Goal: Check status: Check status

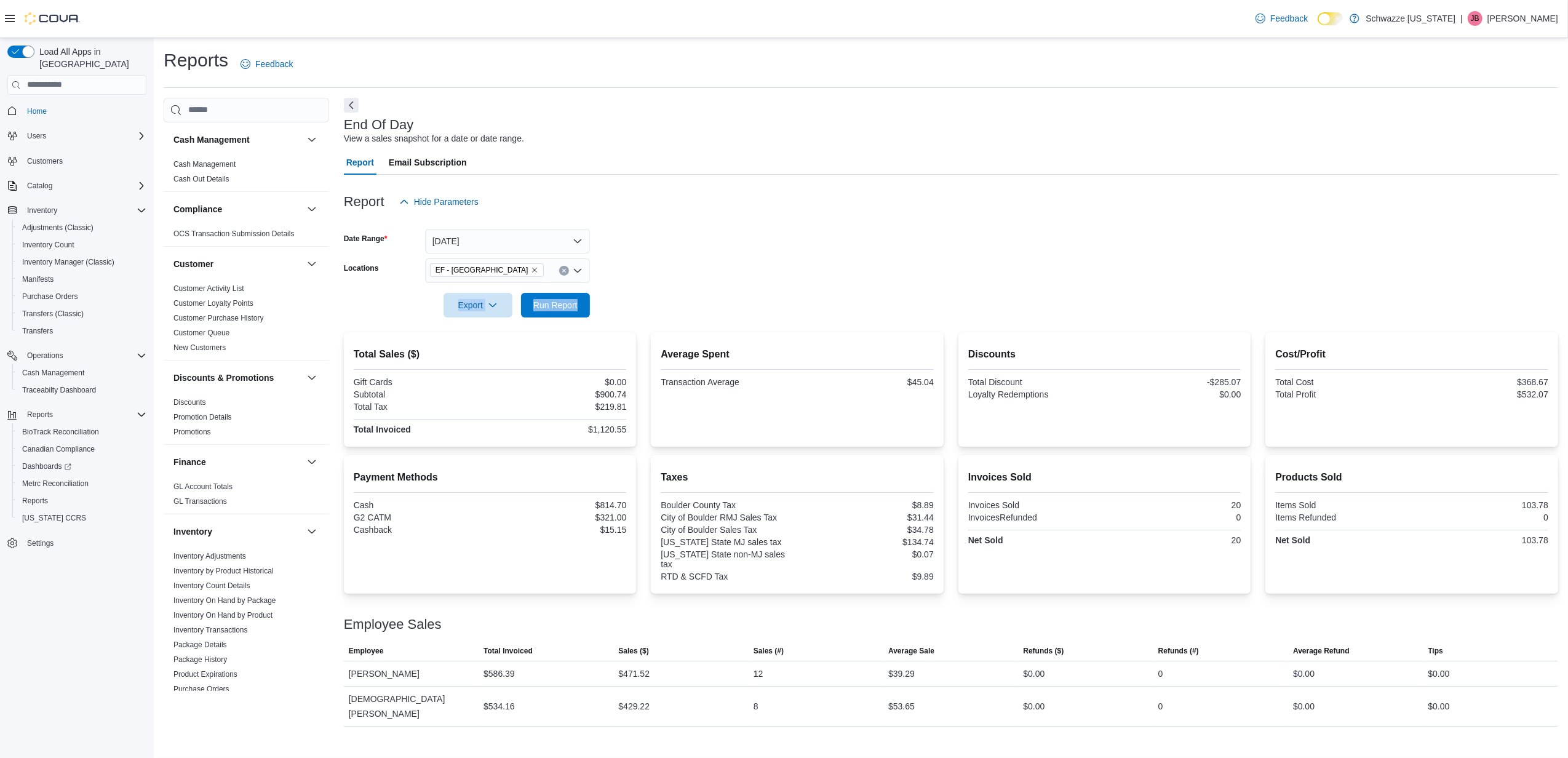
scroll to position [675, 0]
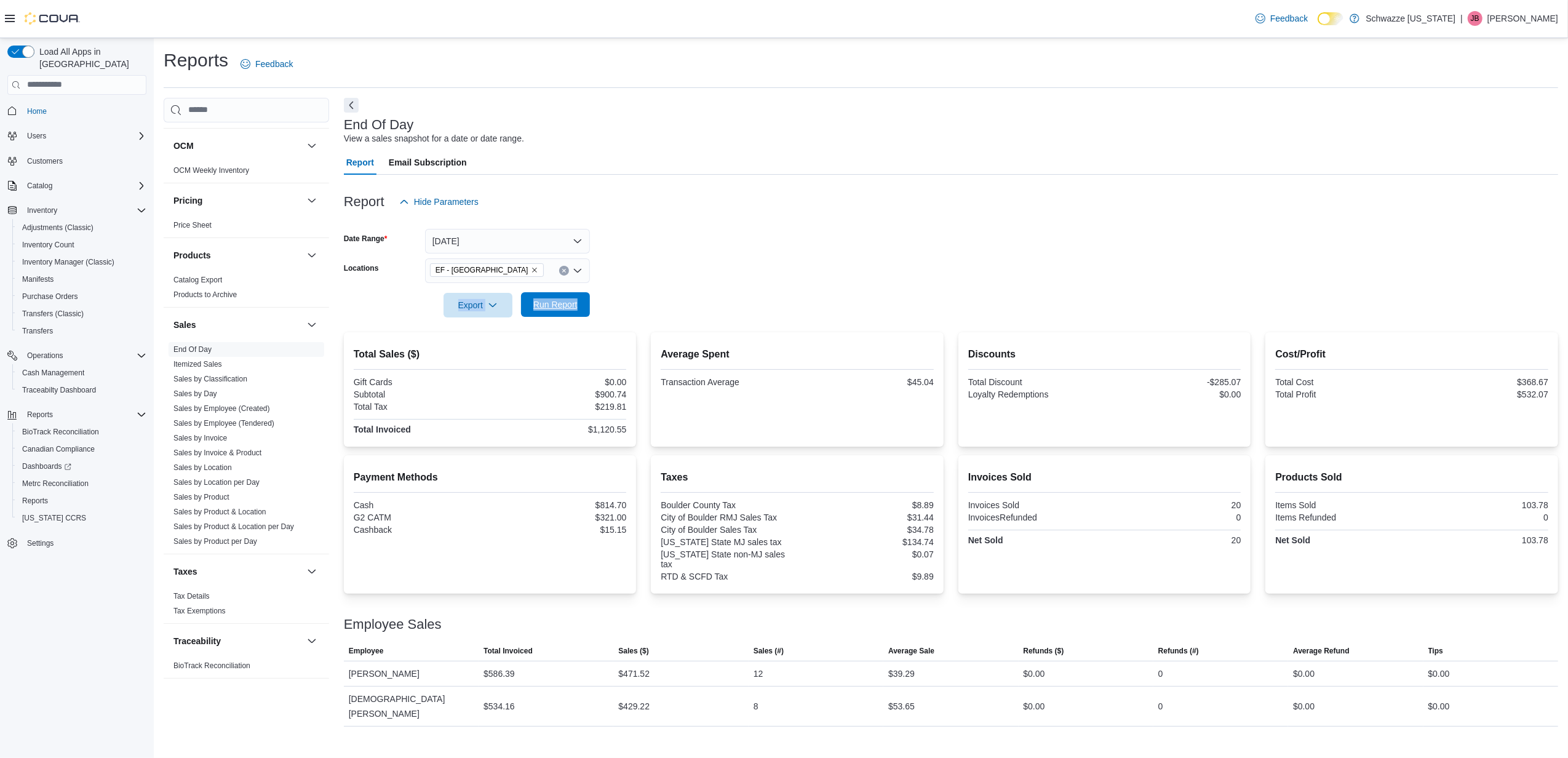
click at [547, 303] on span "Run Report" at bounding box center [556, 304] width 44 height 12
click at [499, 238] on button "[DATE]" at bounding box center [507, 241] width 165 height 25
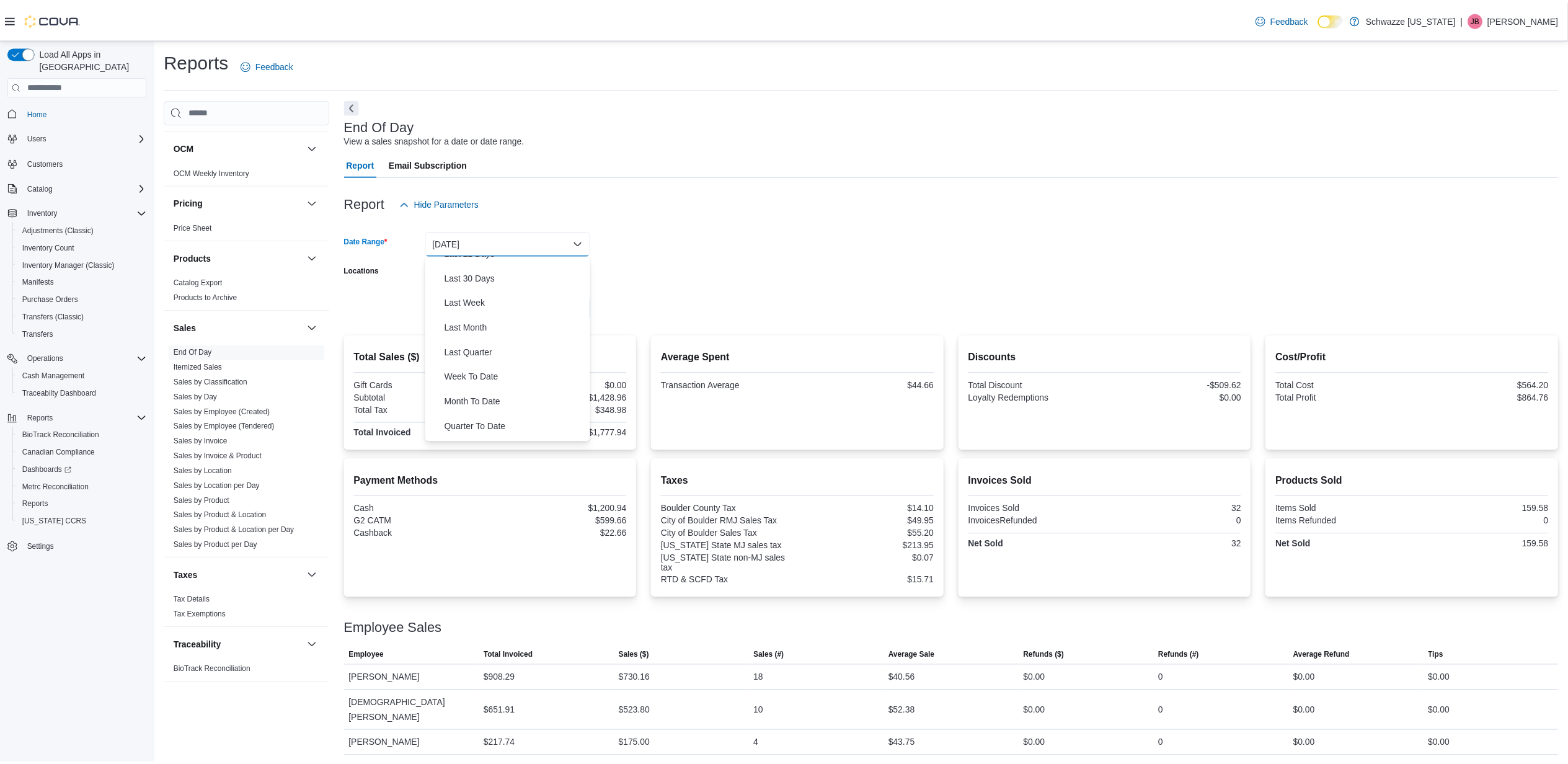
scroll to position [165, 0]
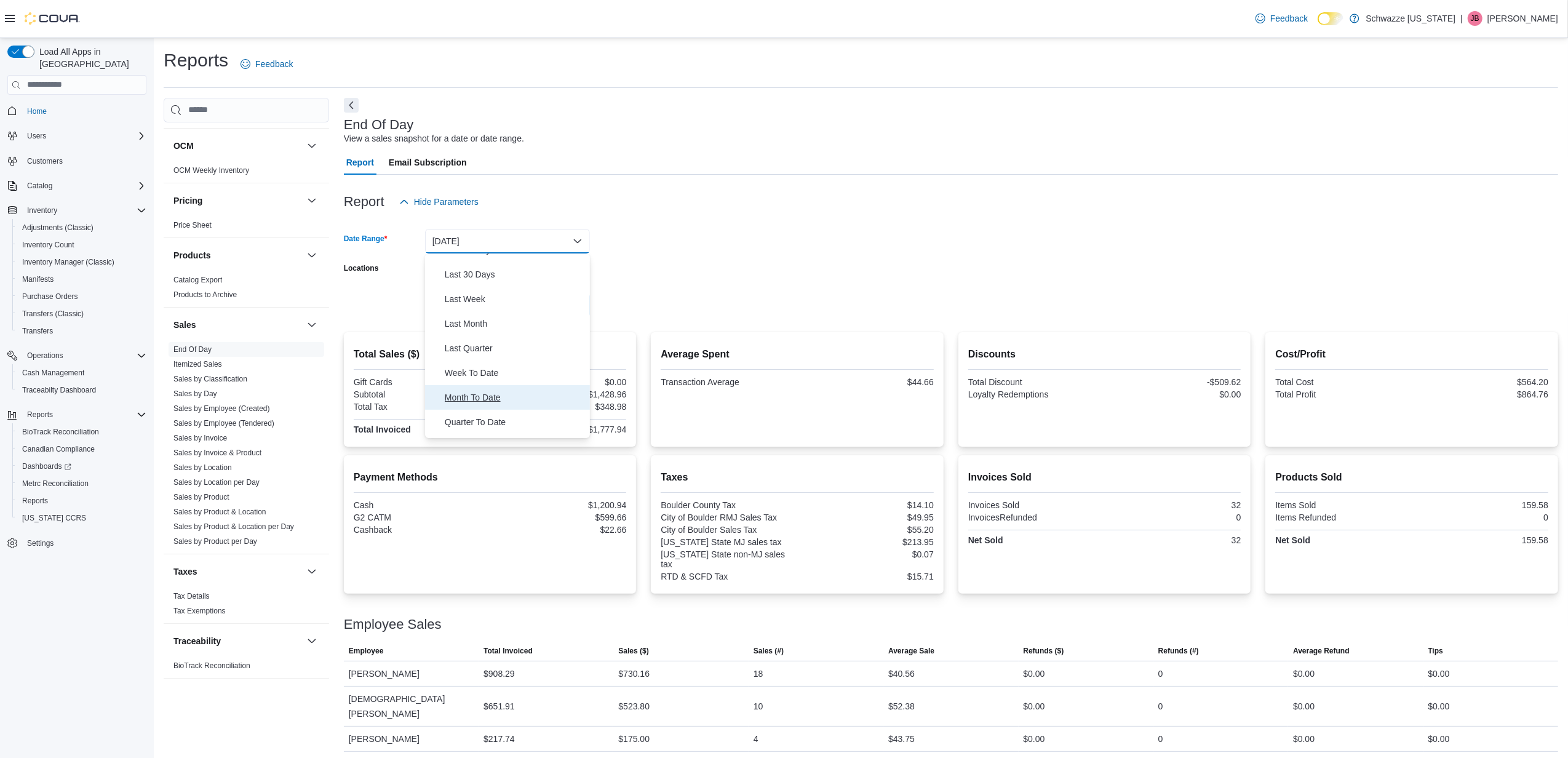
click at [488, 392] on span "Month To Date" at bounding box center [515, 397] width 140 height 14
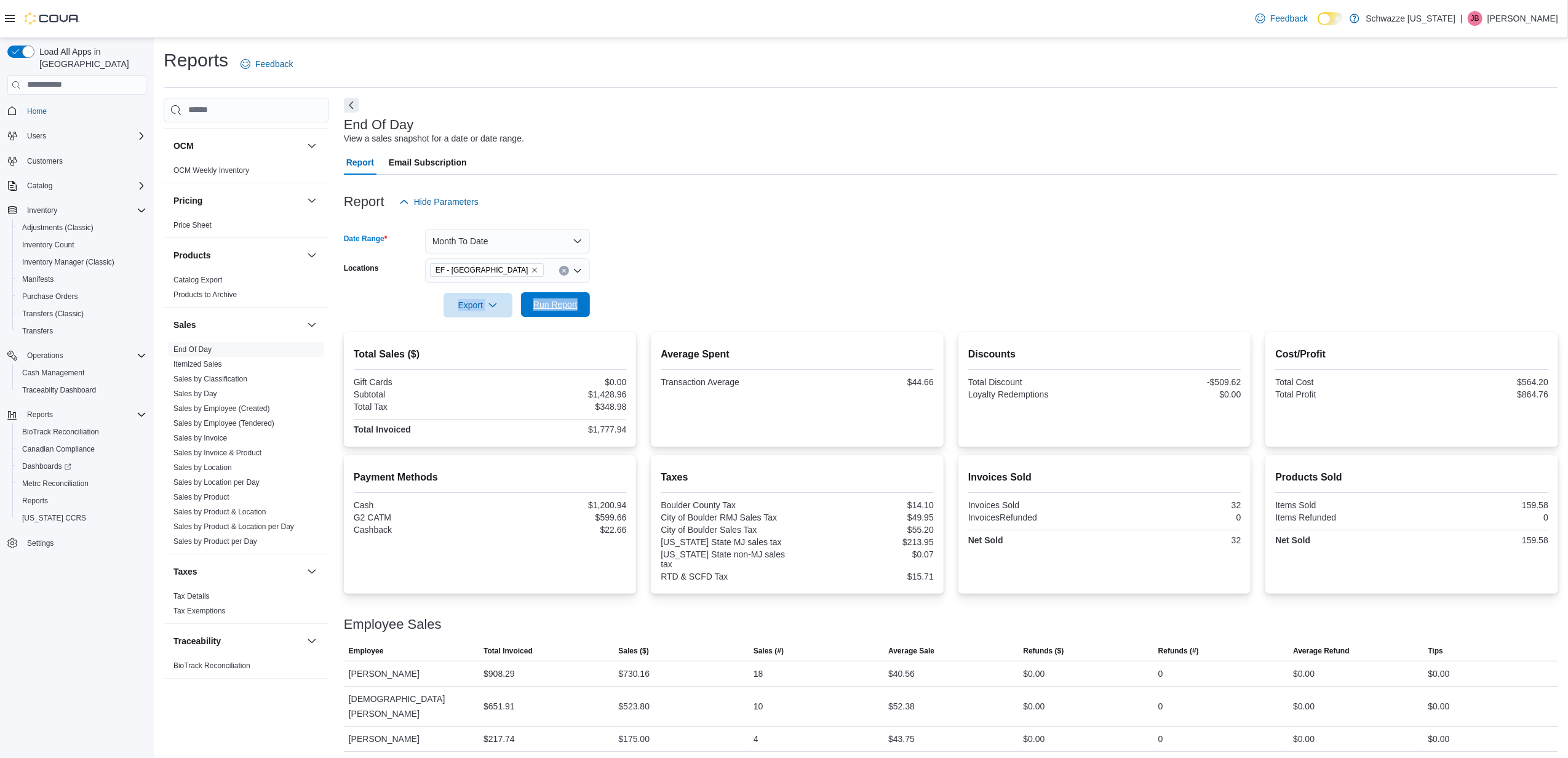
click at [539, 298] on span "Run Report" at bounding box center [556, 304] width 44 height 12
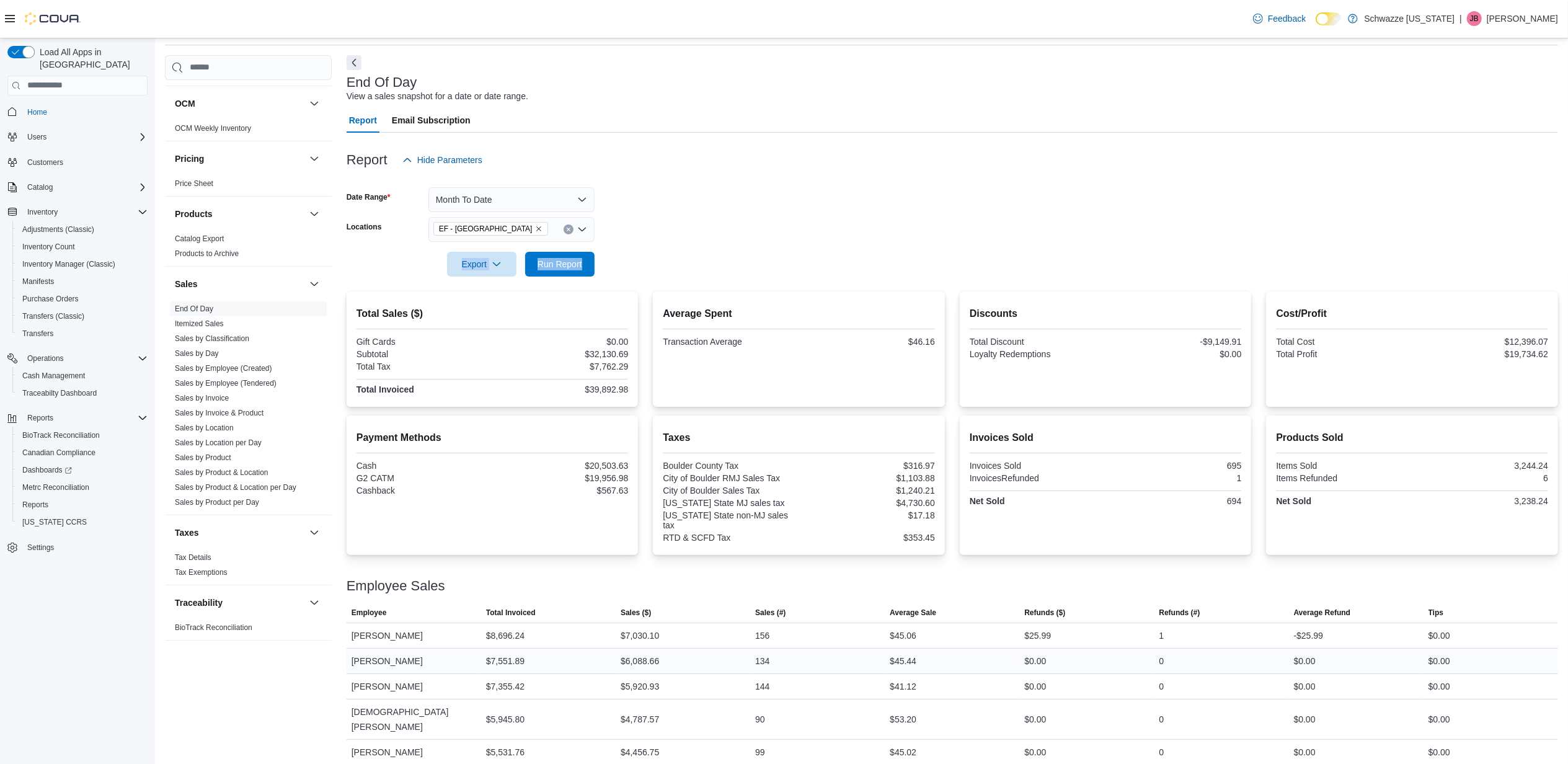
scroll to position [56, 0]
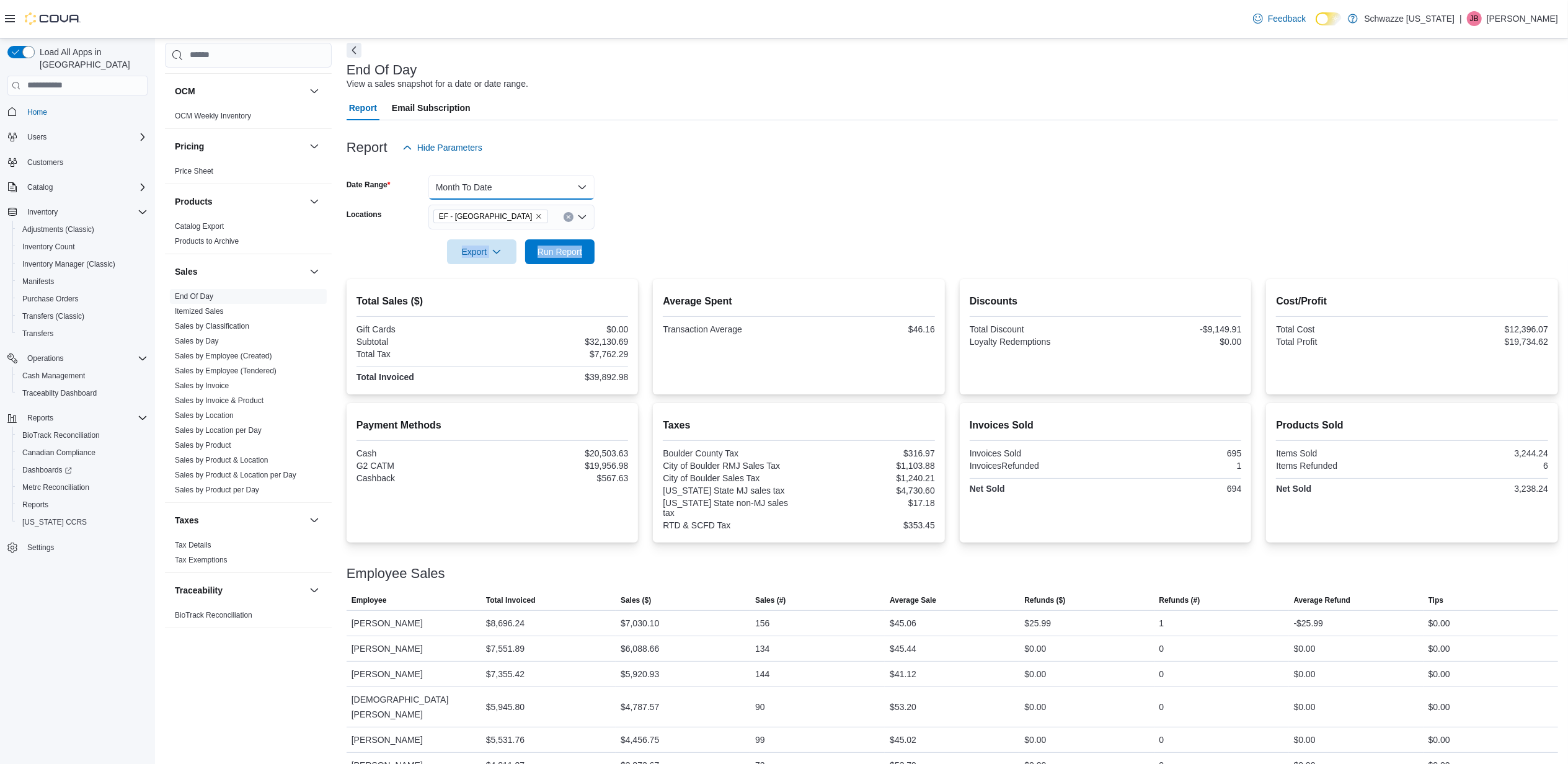
click at [523, 186] on button "Month To Date" at bounding box center [511, 187] width 166 height 25
click at [464, 239] on span "[DATE]" at bounding box center [519, 237] width 142 height 15
click at [569, 259] on span "Run Report" at bounding box center [559, 251] width 55 height 25
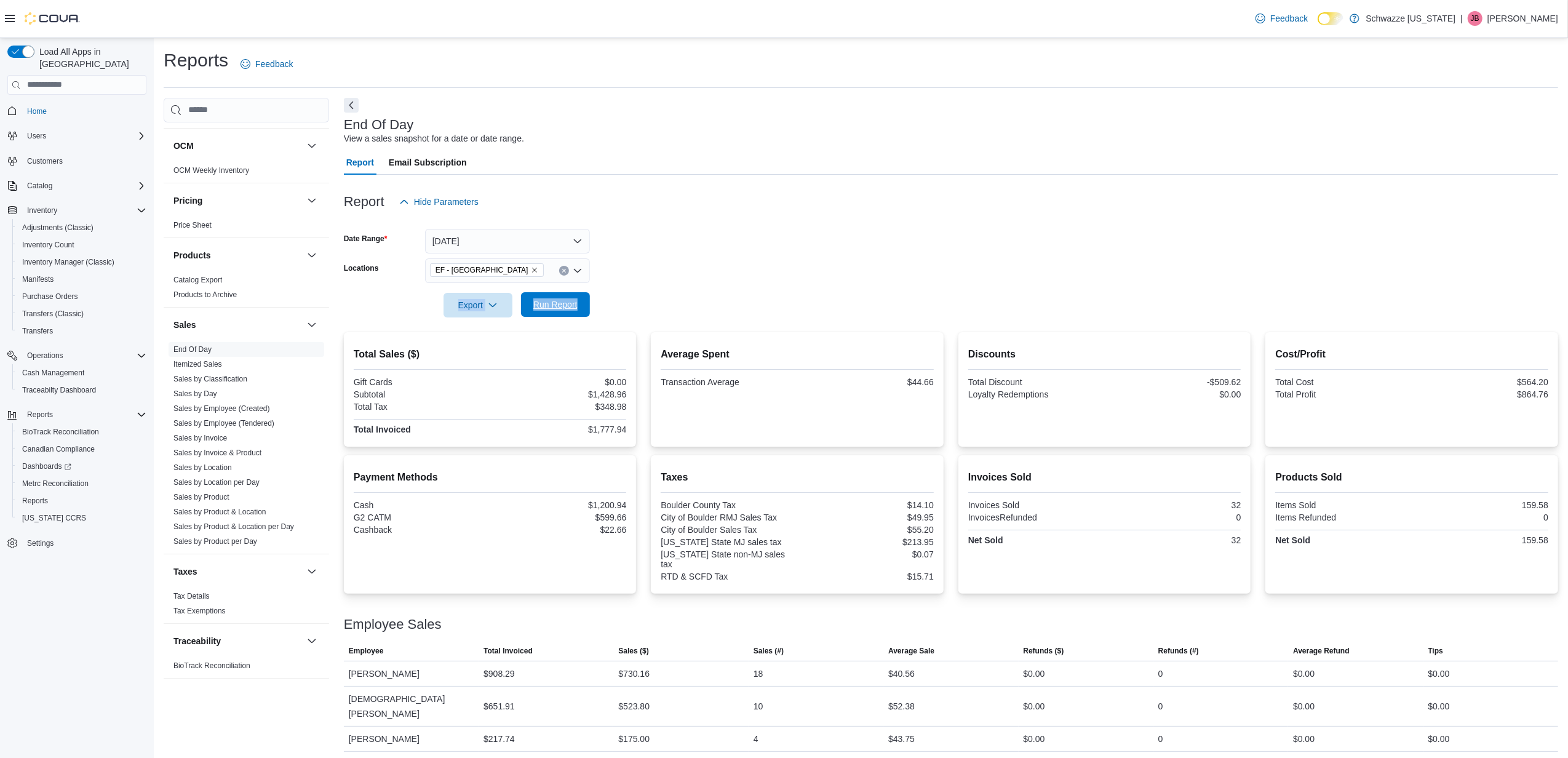
click at [556, 306] on span "Run Report" at bounding box center [556, 304] width 44 height 12
click at [581, 306] on span "Run Report" at bounding box center [555, 304] width 54 height 25
drag, startPoint x: 545, startPoint y: 306, endPoint x: 623, endPoint y: 308, distance: 78.0
click at [545, 304] on span "Run Report" at bounding box center [556, 304] width 44 height 12
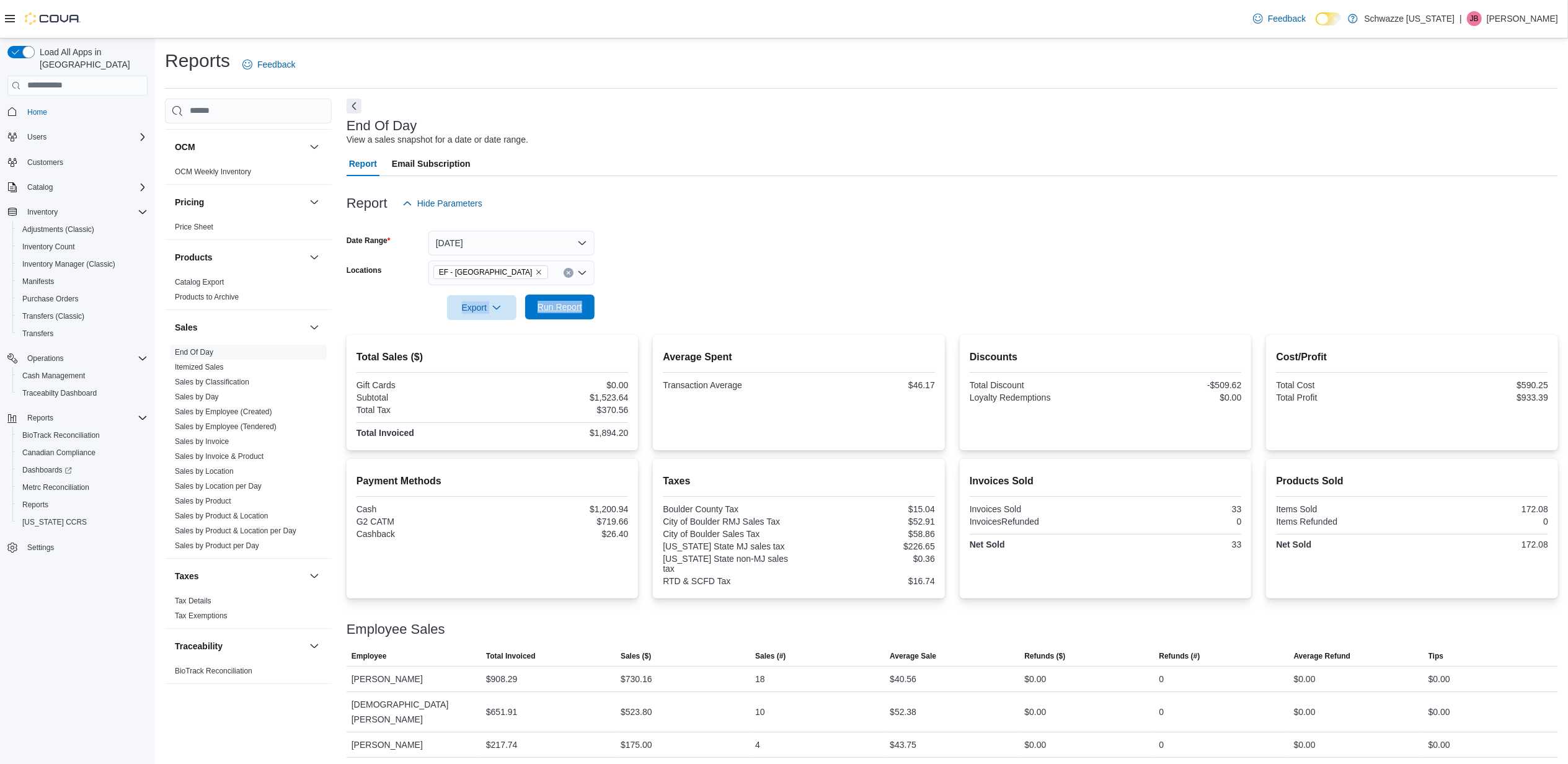
click at [553, 298] on span "Run Report" at bounding box center [559, 307] width 55 height 25
click at [546, 301] on span "Run Report" at bounding box center [560, 307] width 44 height 12
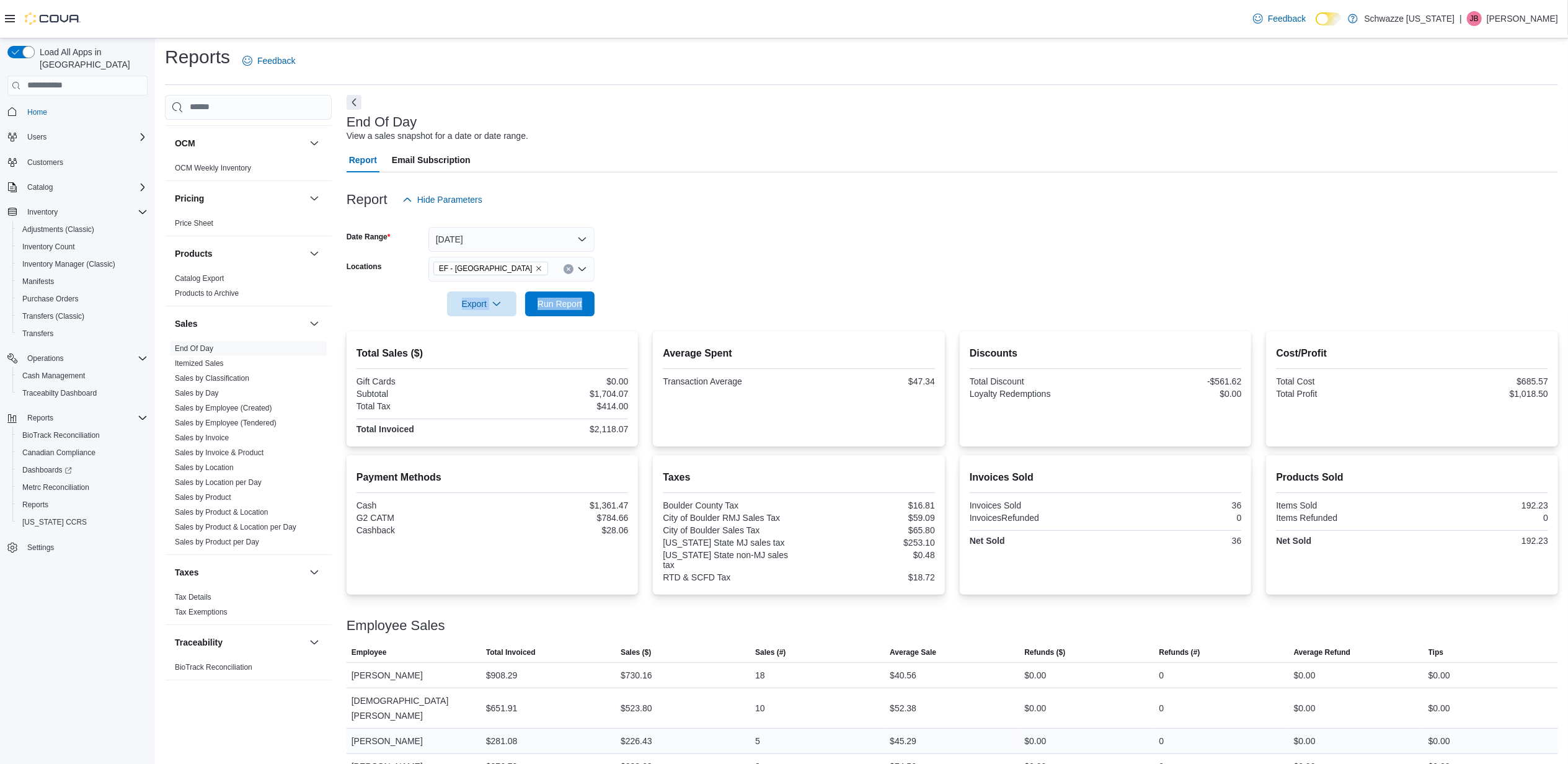
scroll to position [5, 0]
click at [588, 305] on button "Run Report" at bounding box center [560, 302] width 69 height 25
click at [561, 294] on span "Run Report" at bounding box center [559, 302] width 55 height 25
click at [576, 307] on span "Run Report" at bounding box center [560, 302] width 44 height 12
click at [566, 301] on span "Run Report" at bounding box center [560, 302] width 44 height 12
